Goal: Check status: Check status

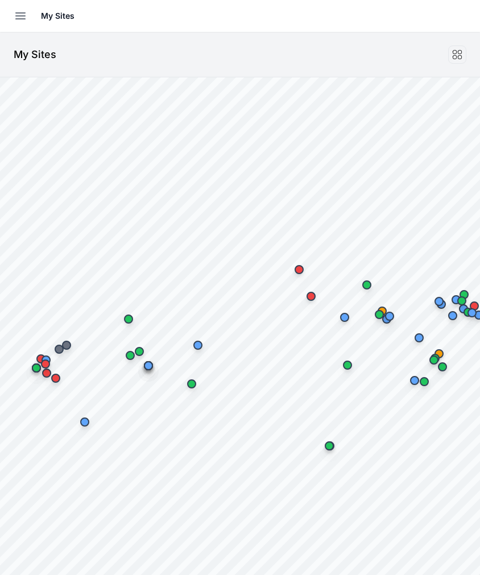
click at [18, 17] on icon "button" at bounding box center [21, 16] width 14 height 14
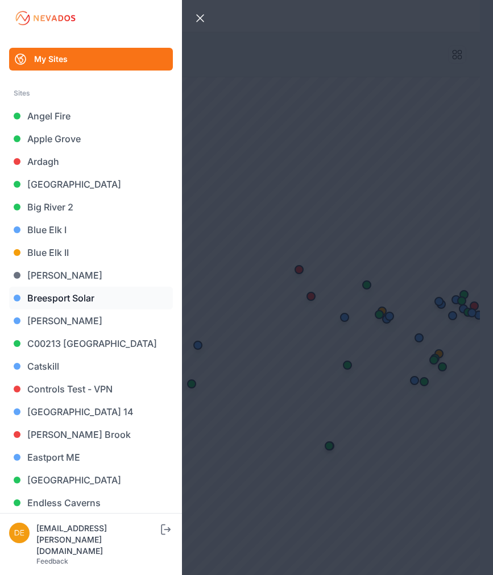
click at [53, 297] on link "Breesport Solar" at bounding box center [91, 298] width 164 height 23
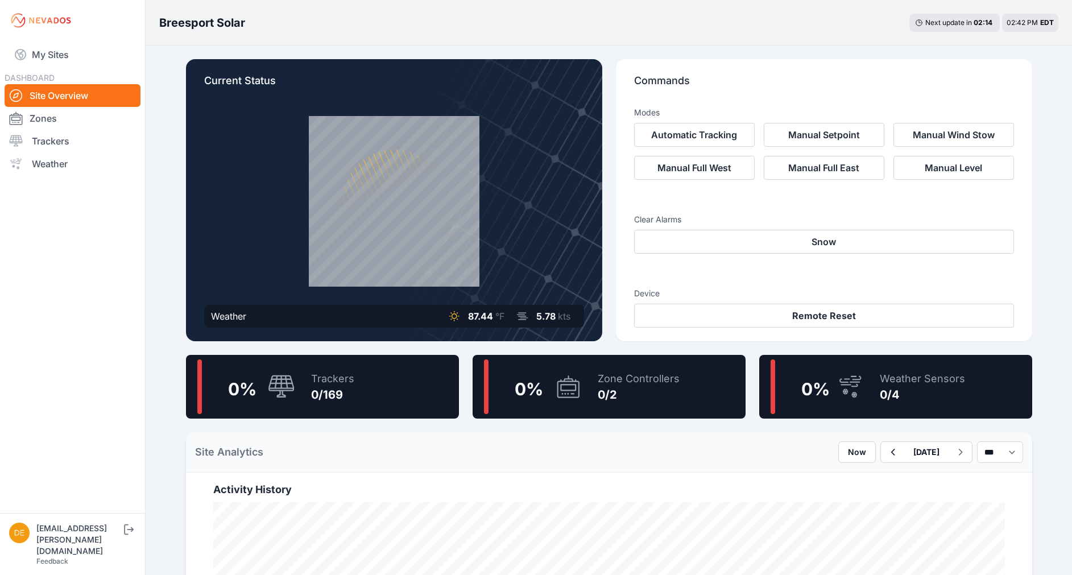
scroll to position [60, 0]
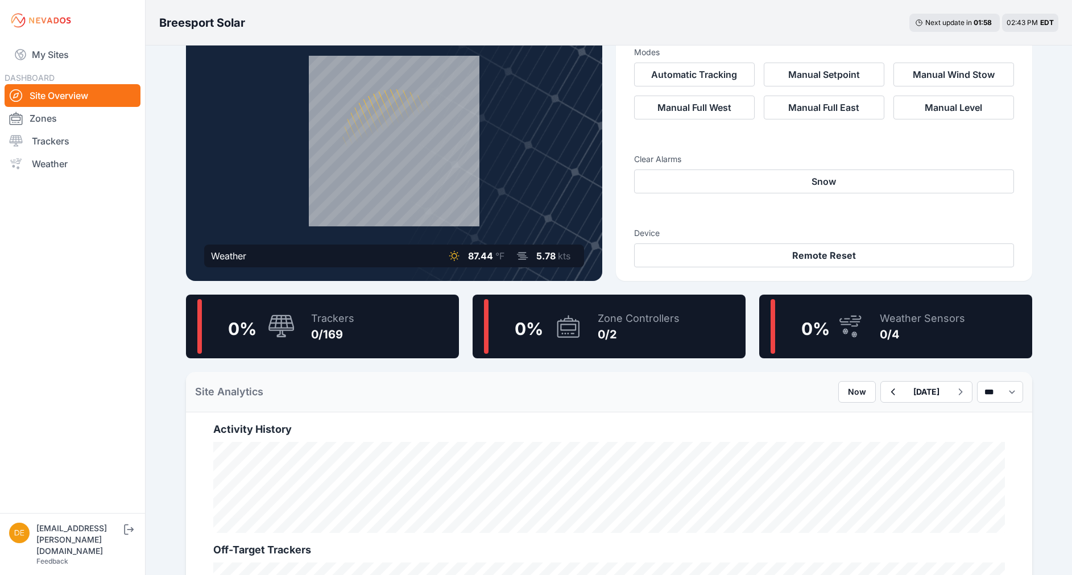
click at [480, 335] on span "0 %" at bounding box center [529, 329] width 28 height 20
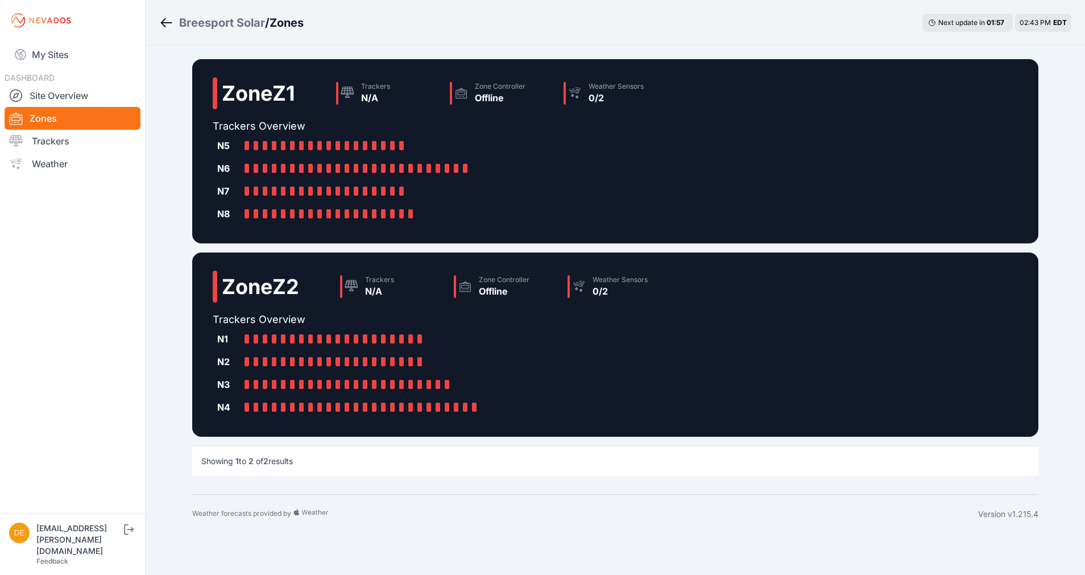
click at [304, 97] on div "Zone Z1 Trackers N/A Zone Controller Offline Weather Sensors 0/2" at bounding box center [443, 97] width 460 height 41
click at [209, 88] on div "Zone Z1 Trackers N/A Zone Controller Offline Weather Sensors 0/2 Trackers Overv…" at bounding box center [615, 151] width 846 height 184
click at [171, 15] on div "Breesport Solar / Zones" at bounding box center [231, 23] width 144 height 16
click at [67, 53] on link "My Sites" at bounding box center [73, 54] width 136 height 27
